Goal: Communication & Community: Answer question/provide support

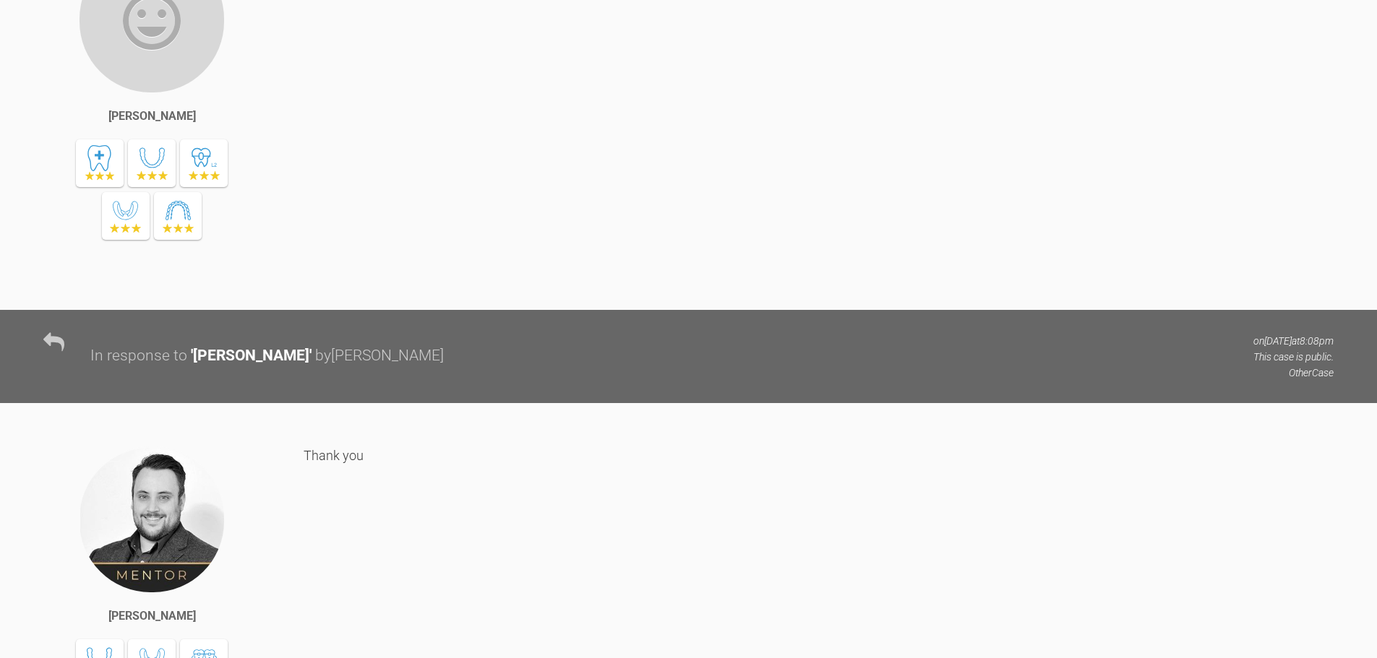
scroll to position [2178, 0]
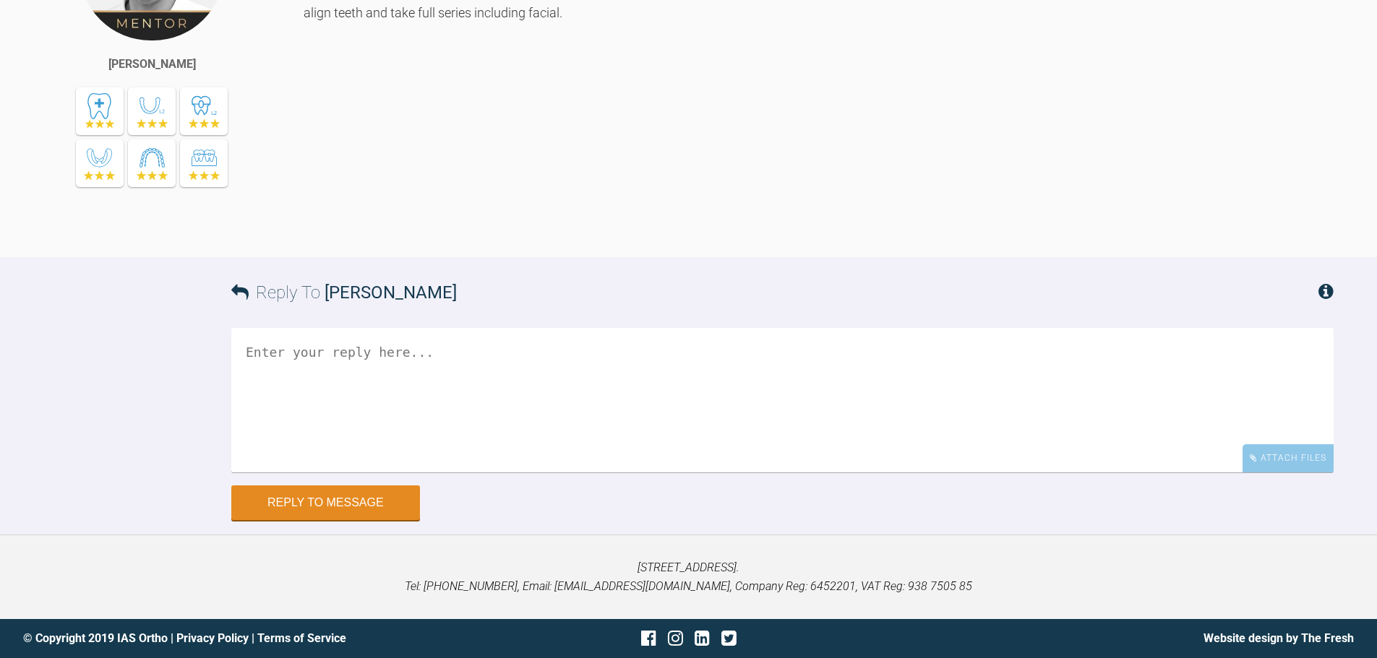
scroll to position [7620, 0]
click at [1266, 473] on div "Attach Files" at bounding box center [1288, 459] width 91 height 28
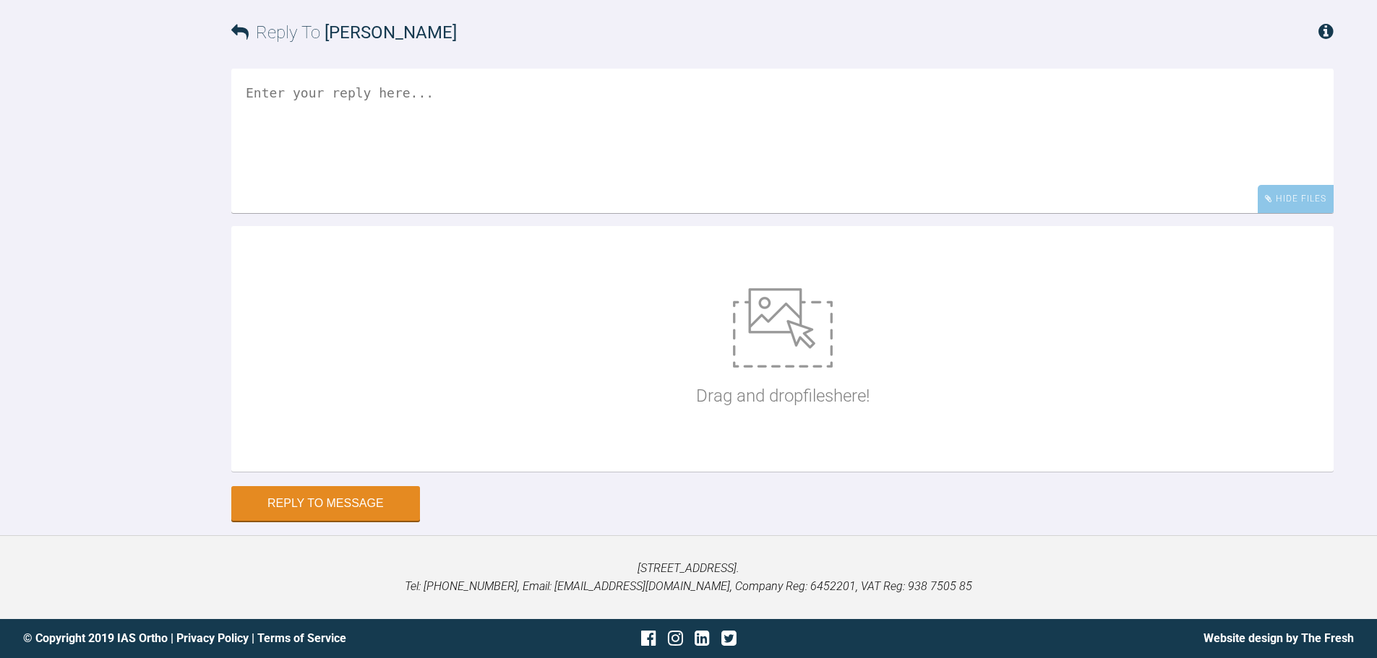
scroll to position [7953, 0]
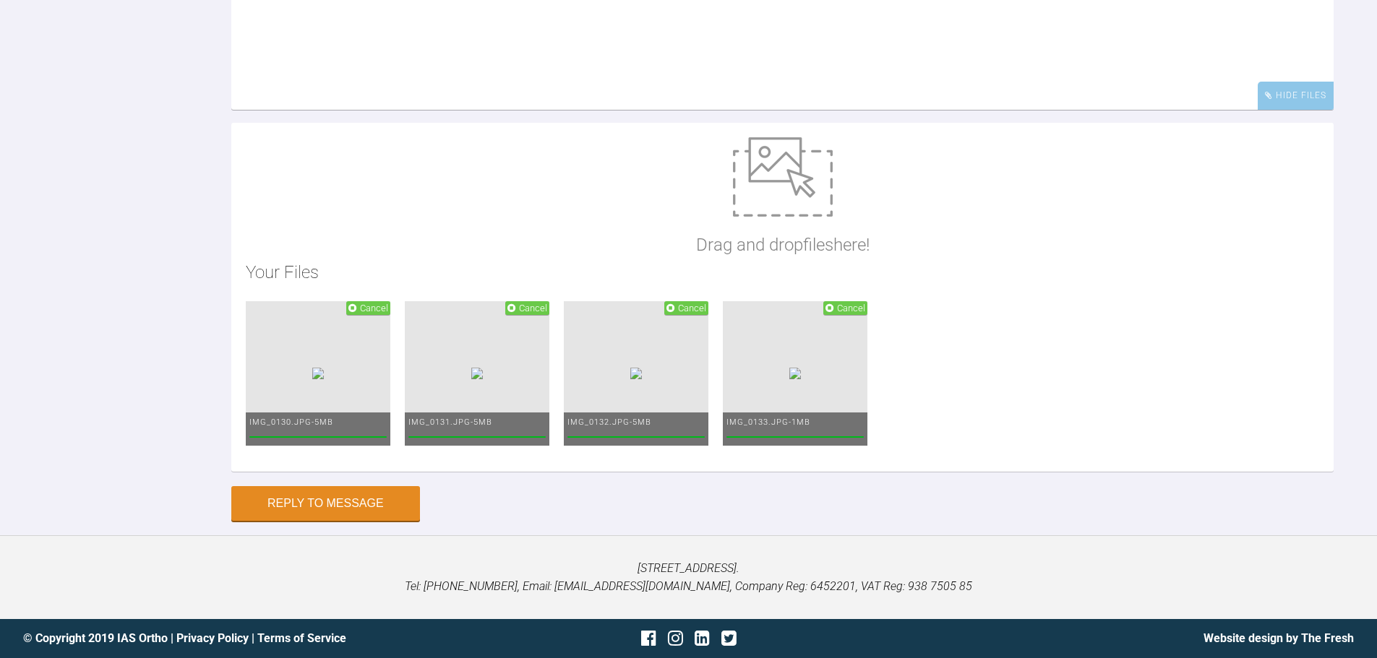
click at [867, 110] on textarea at bounding box center [782, 37] width 1102 height 145
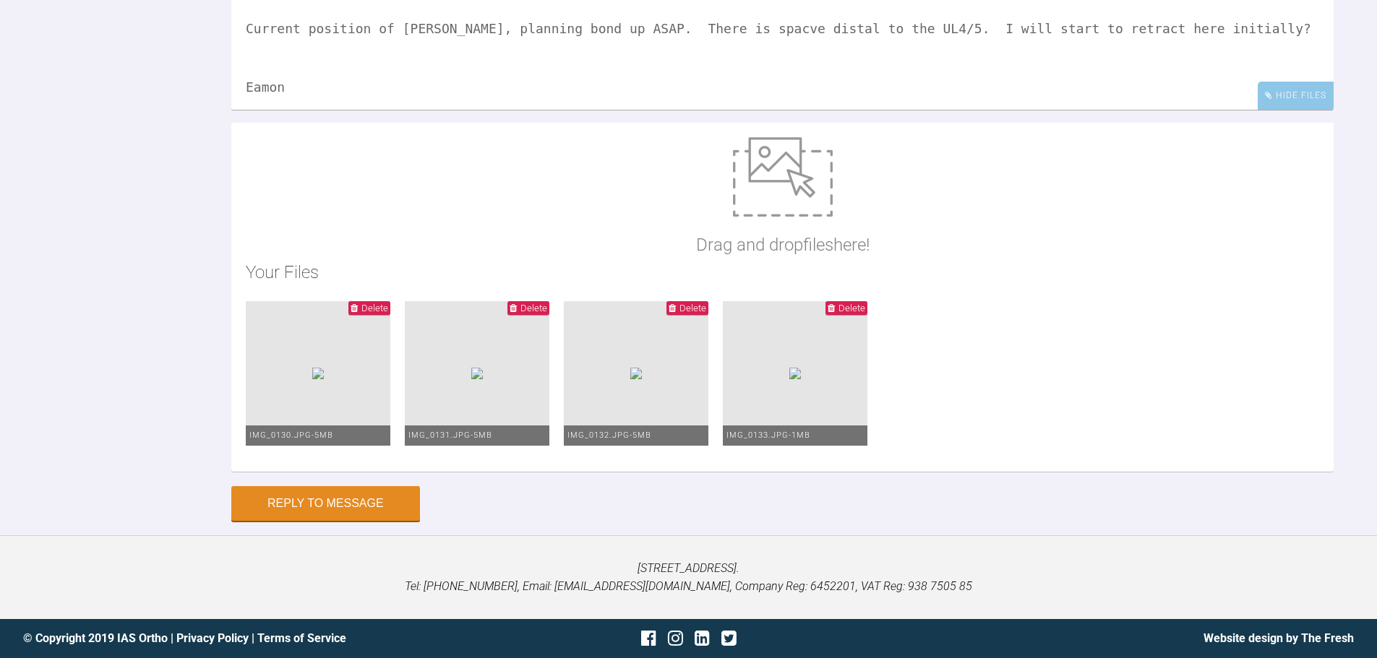
click at [704, 110] on textarea "Hi Asif, Current position of Alex, planning bond up ASAP. There is spacve dista…" at bounding box center [782, 37] width 1102 height 145
click at [665, 110] on textarea "Hi Asif, Current position of Alex, planning bond up ASAP. There is space distal…" at bounding box center [782, 37] width 1102 height 145
type textarea "Hi Asif, Current position of Alex, planning bond up ASAP. There is now space di…"
click at [364, 523] on button "Reply to Message" at bounding box center [325, 505] width 189 height 35
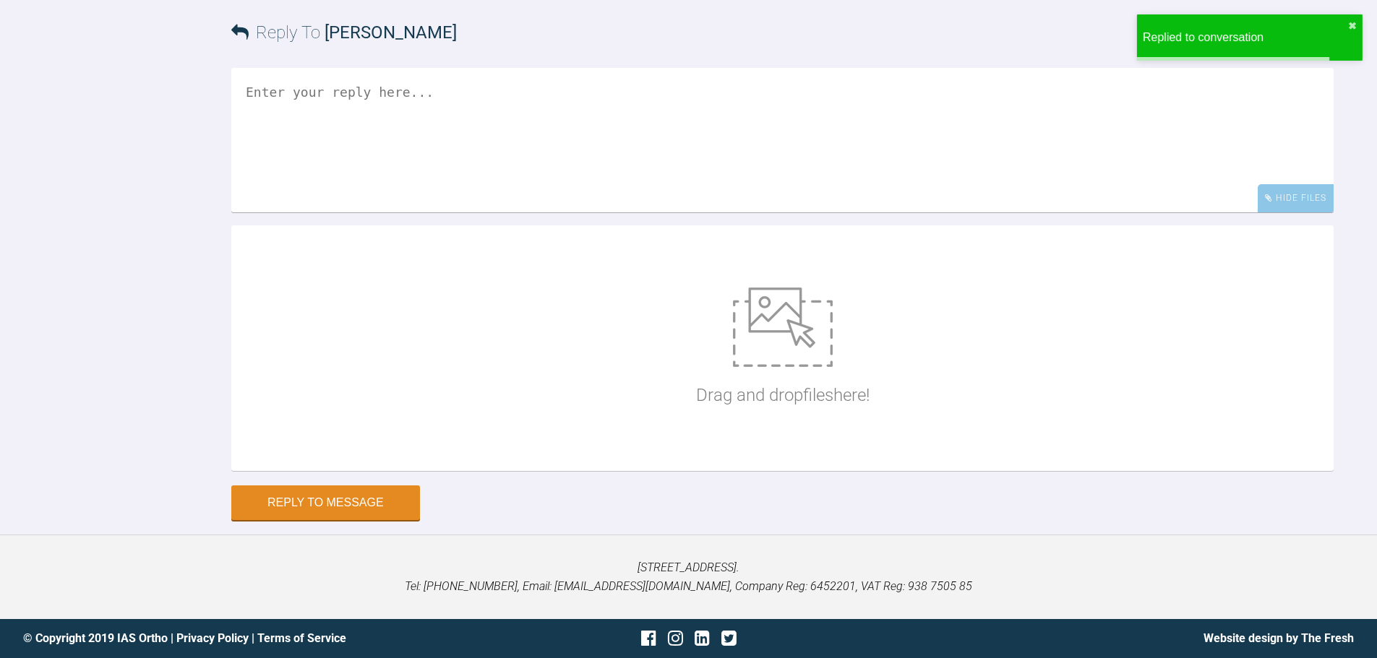
scroll to position [8175, 0]
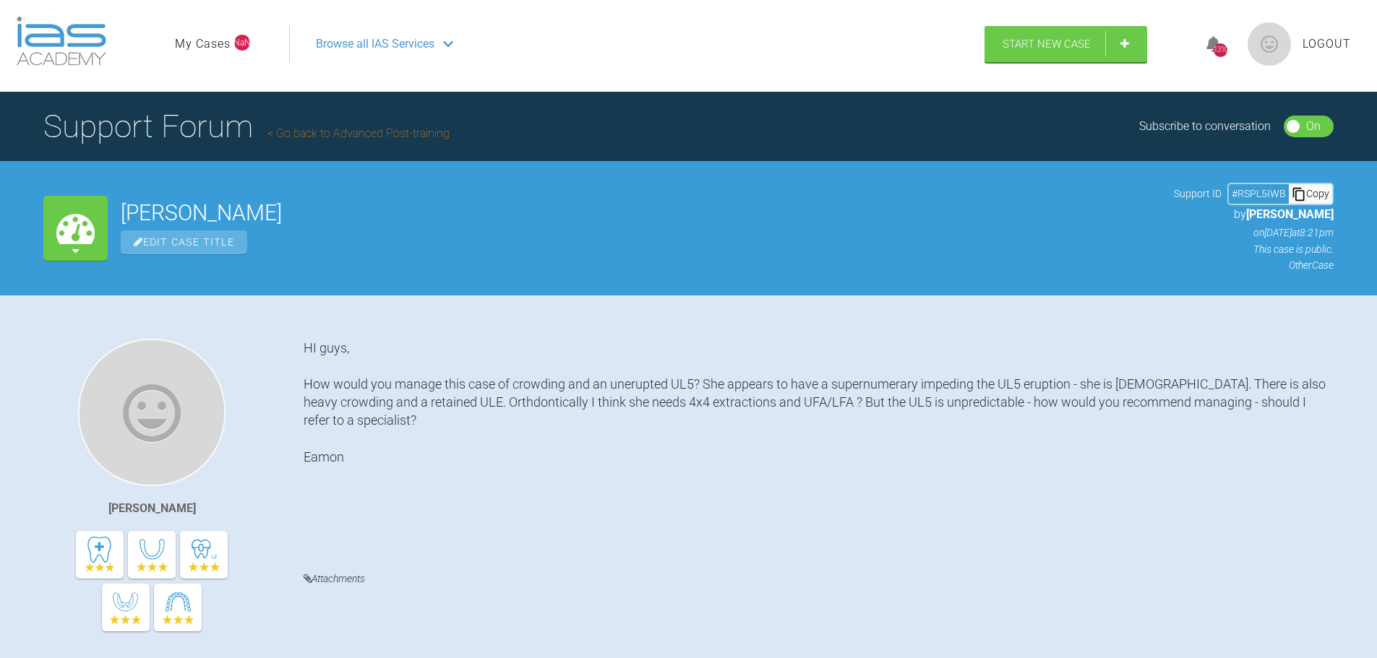
scroll to position [171, 0]
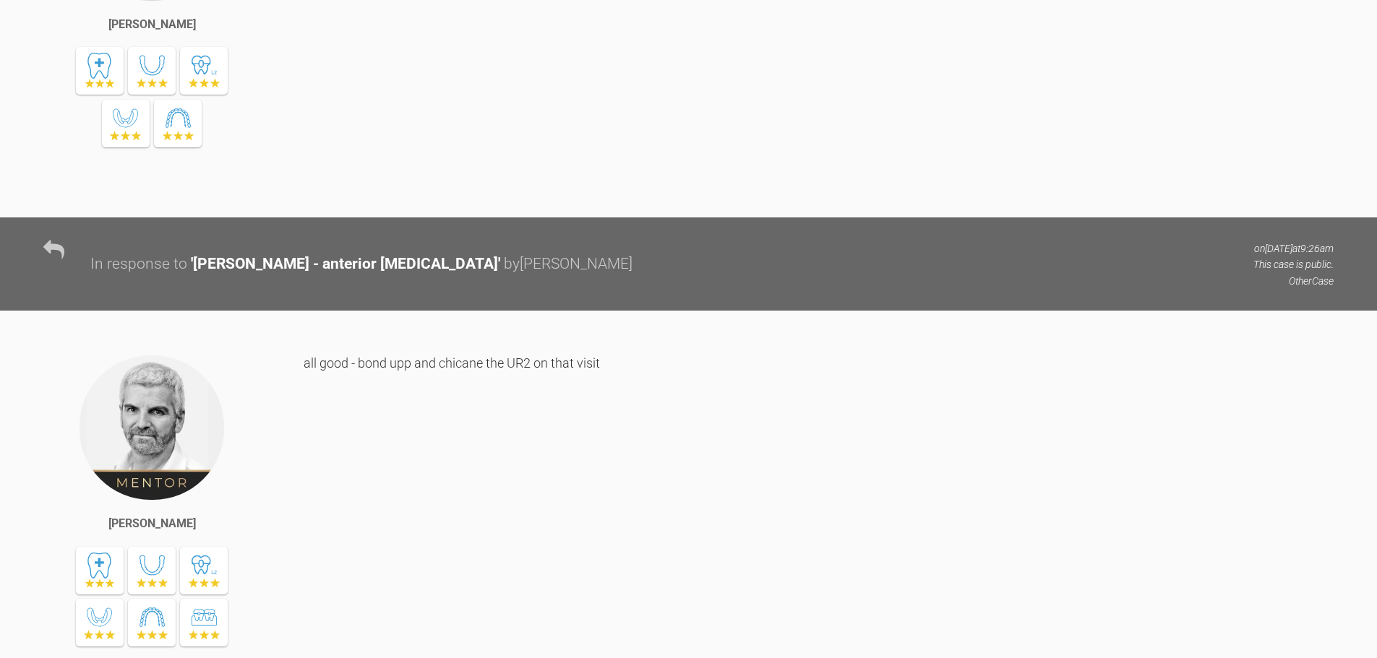
scroll to position [1616, 0]
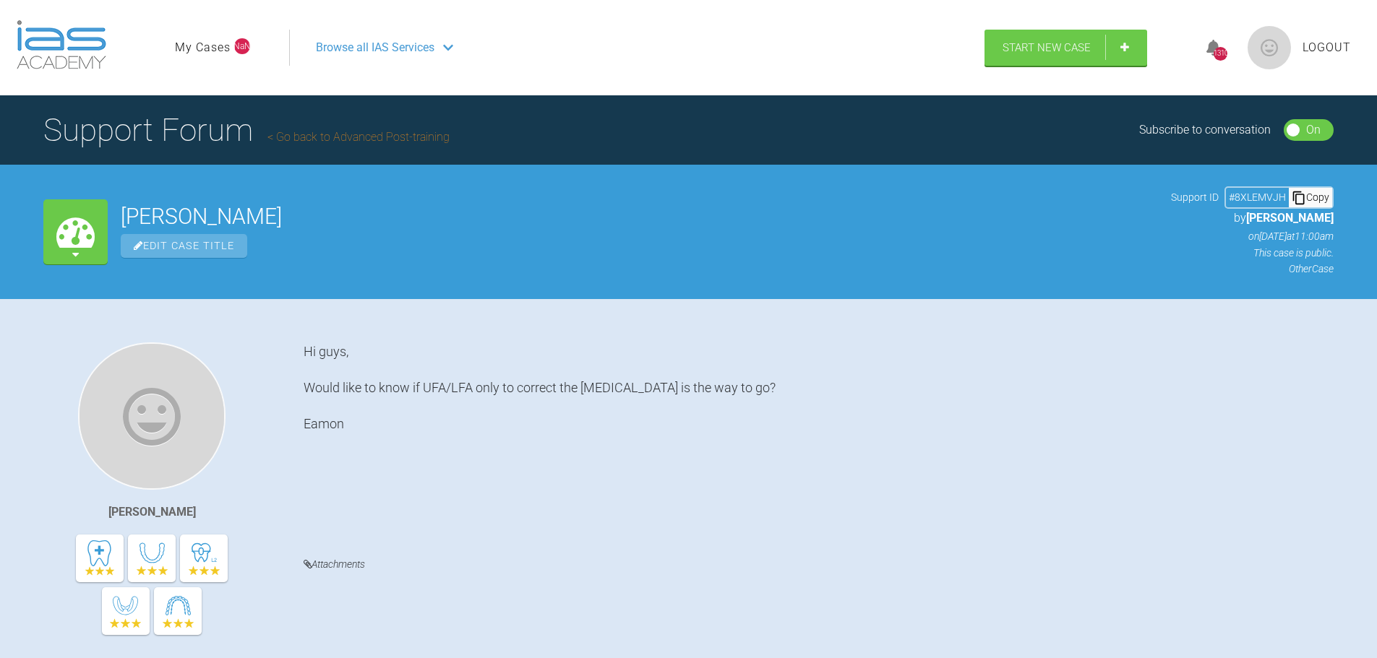
scroll to position [522, 0]
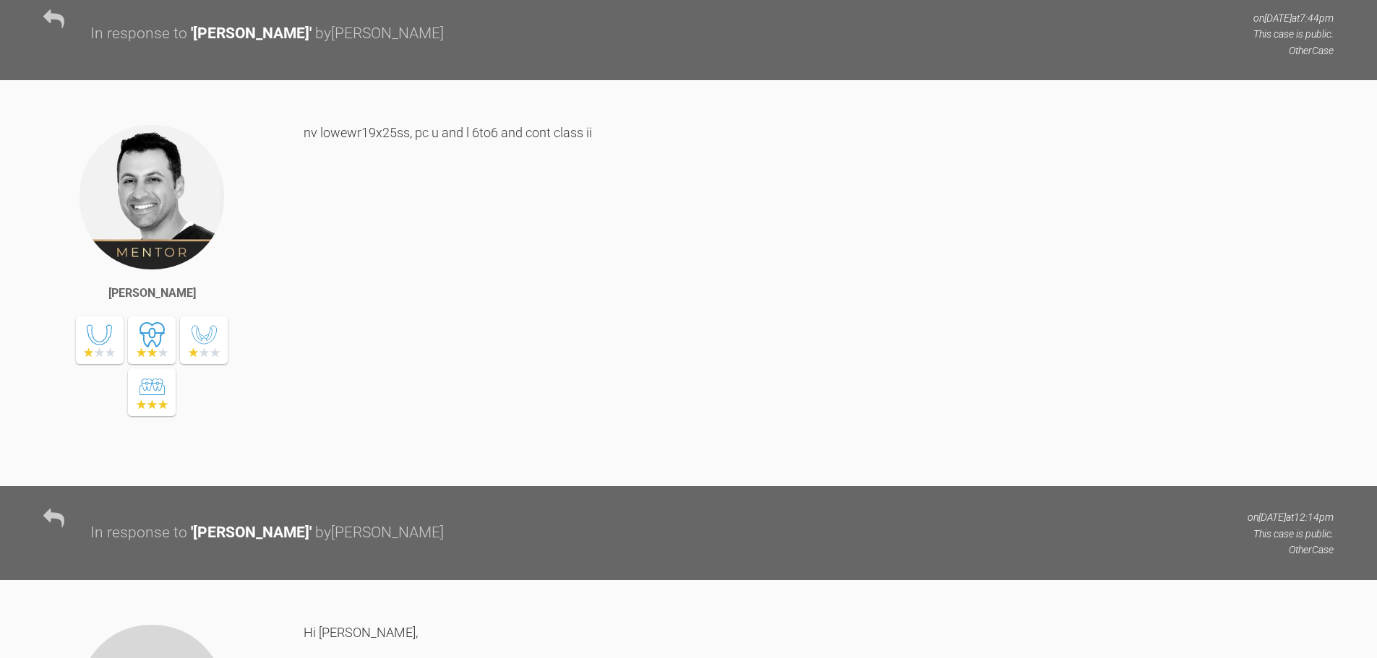
scroll to position [9612, 0]
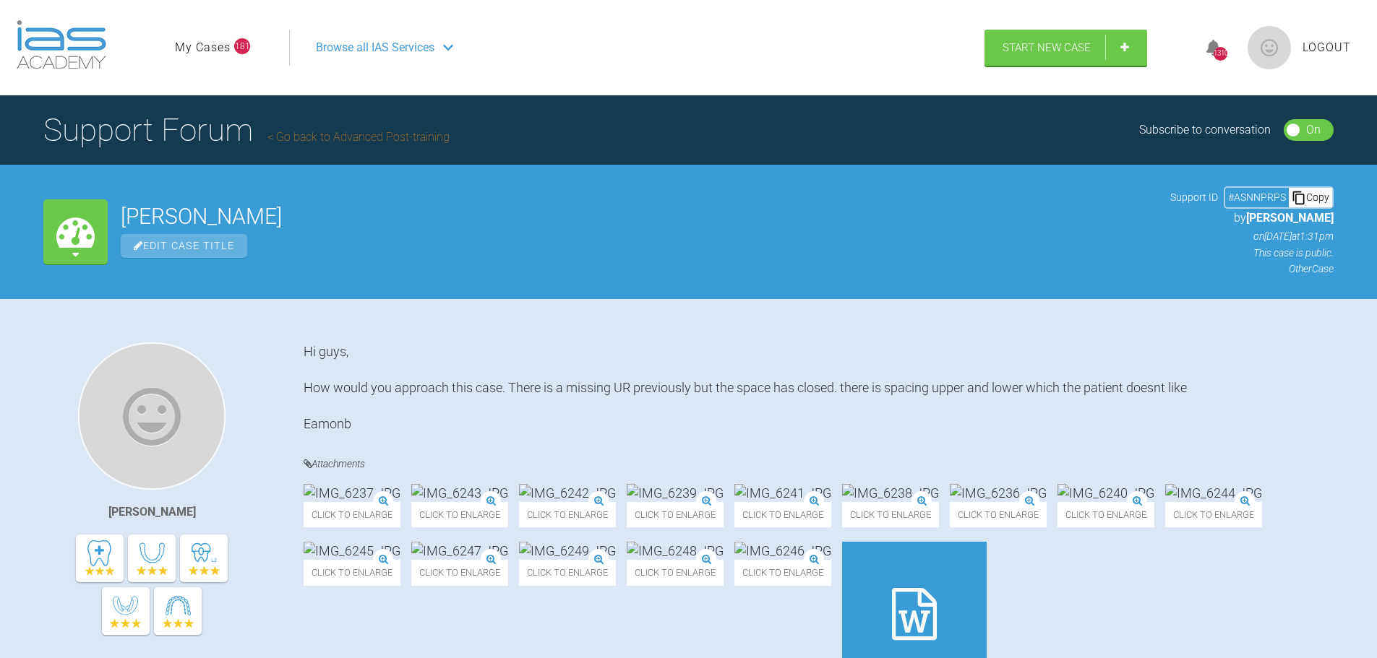
scroll to position [2178, 0]
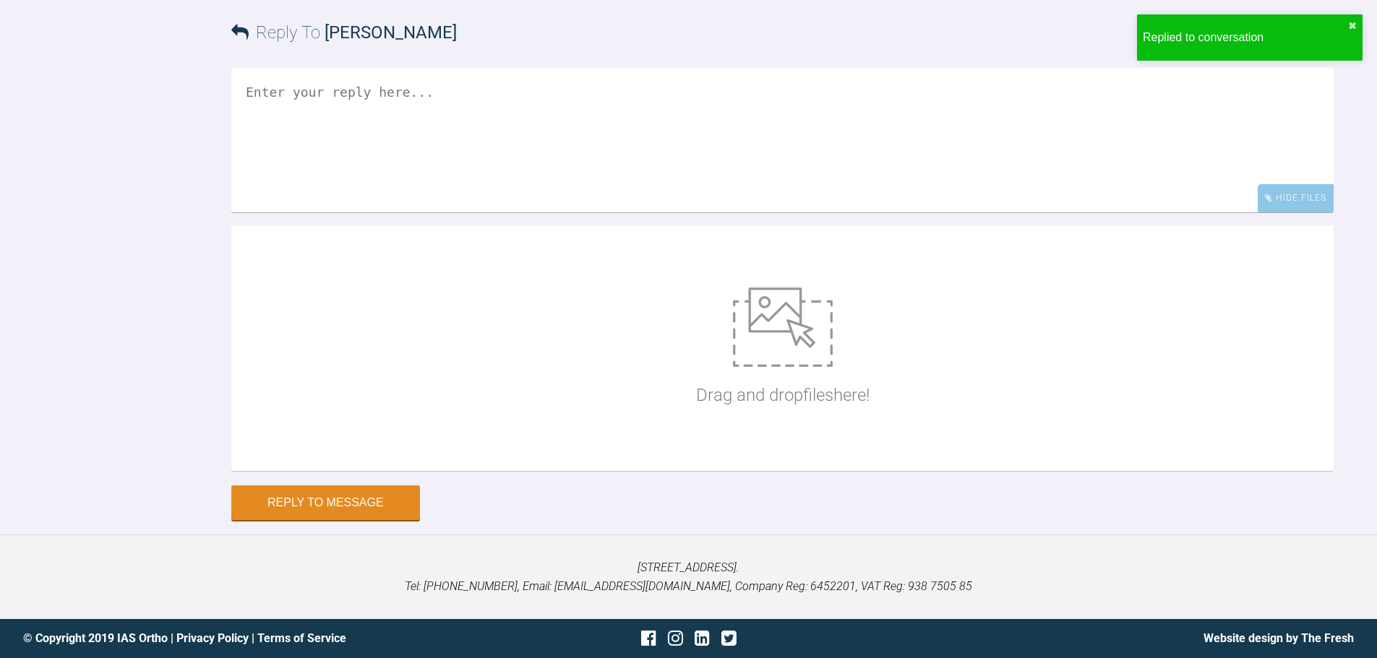
scroll to position [7886, 0]
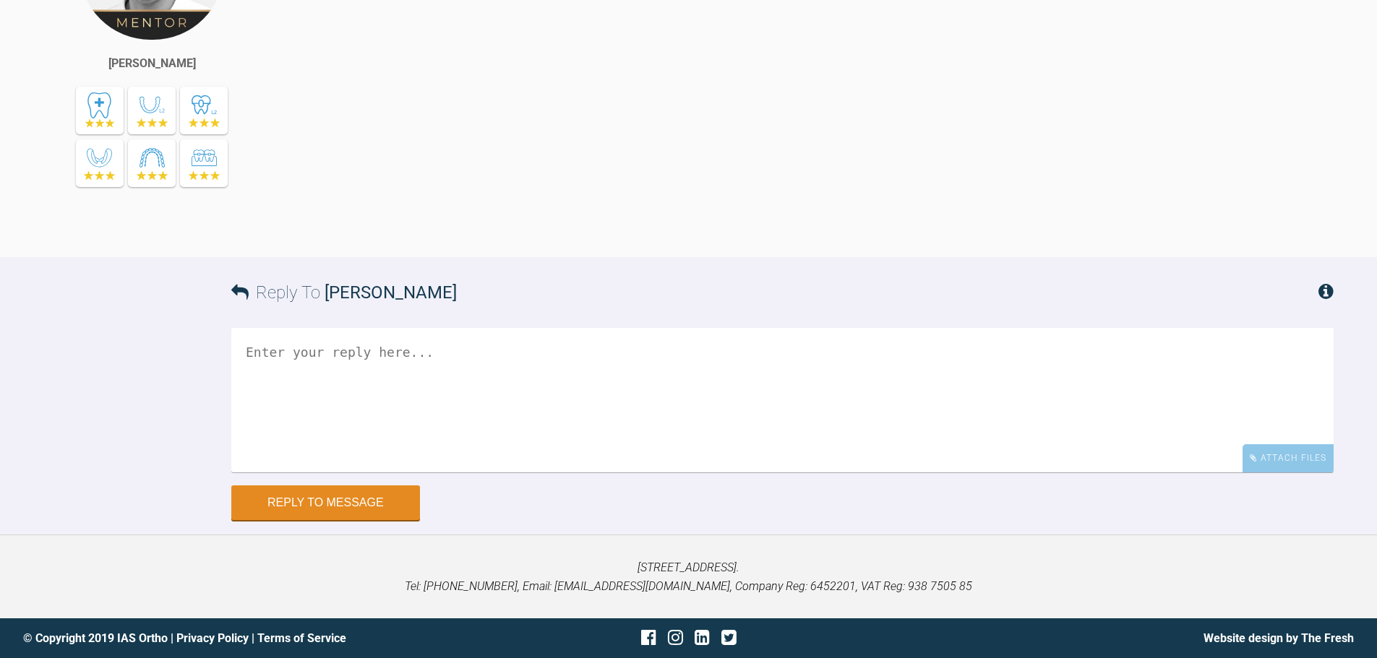
scroll to position [15595, 0]
click at [1283, 460] on div "Attach Files" at bounding box center [1288, 459] width 91 height 28
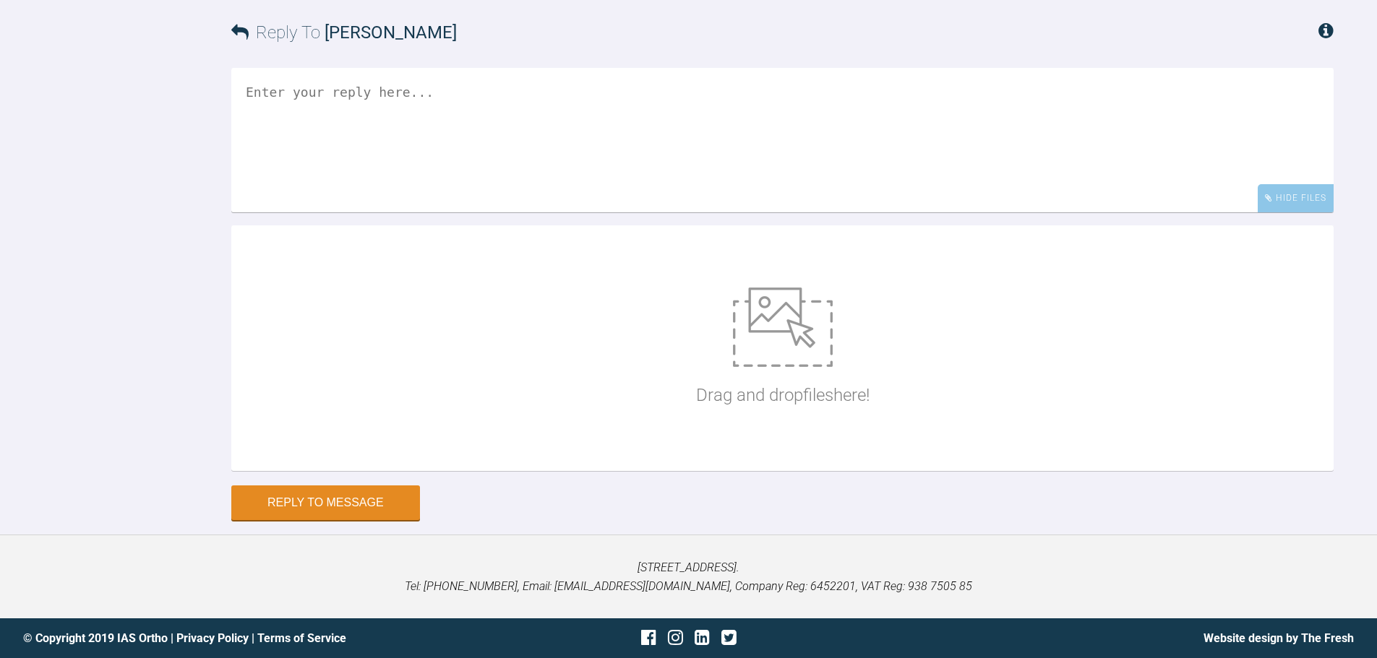
scroll to position [5637, 0]
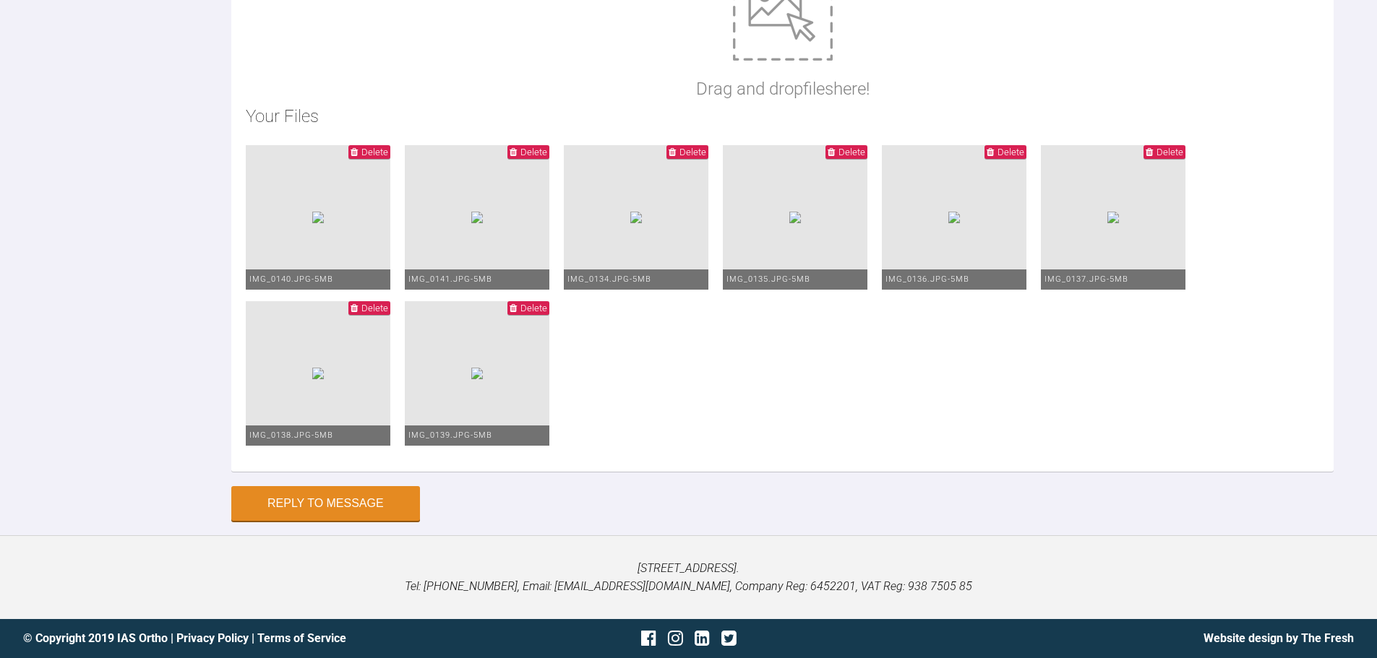
type textarea "Hi Ross, This is Abbie today. I have gone to U+L 20*20 niti and reduced bitegua…"
click at [346, 505] on button "Reply to Message" at bounding box center [325, 505] width 189 height 35
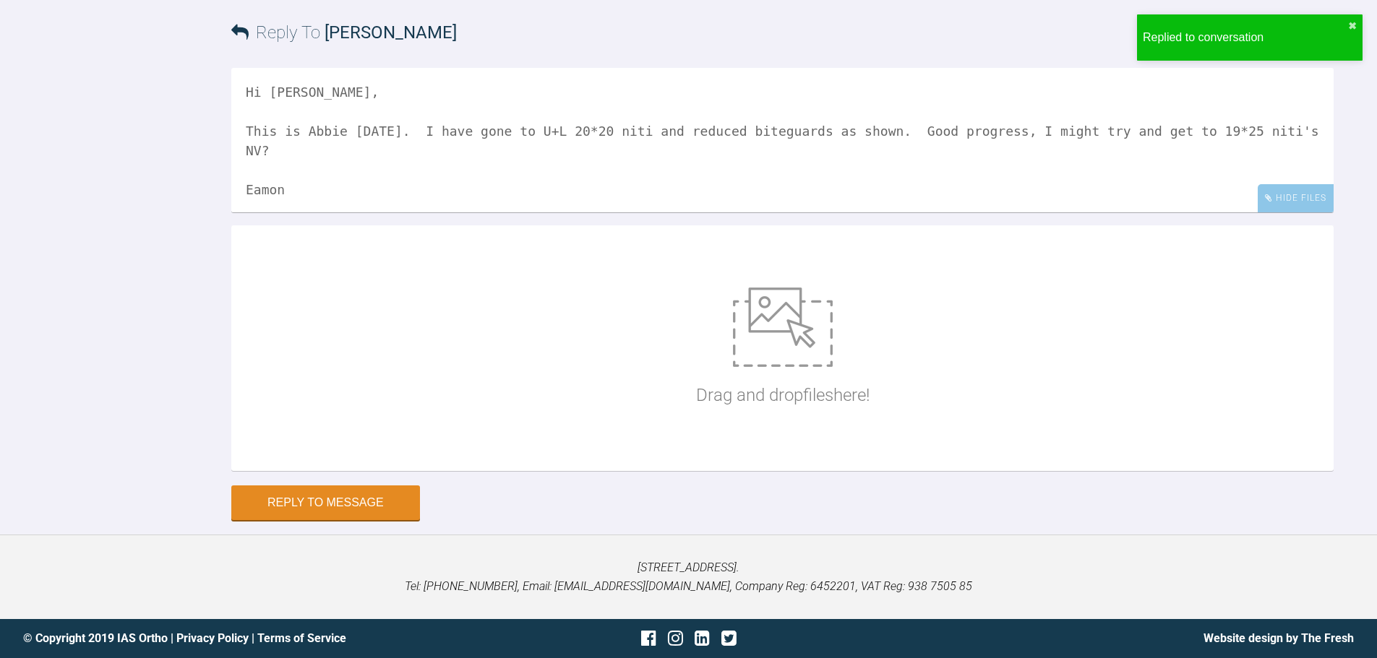
scroll to position [5859, 0]
